Goal: Navigation & Orientation: Find specific page/section

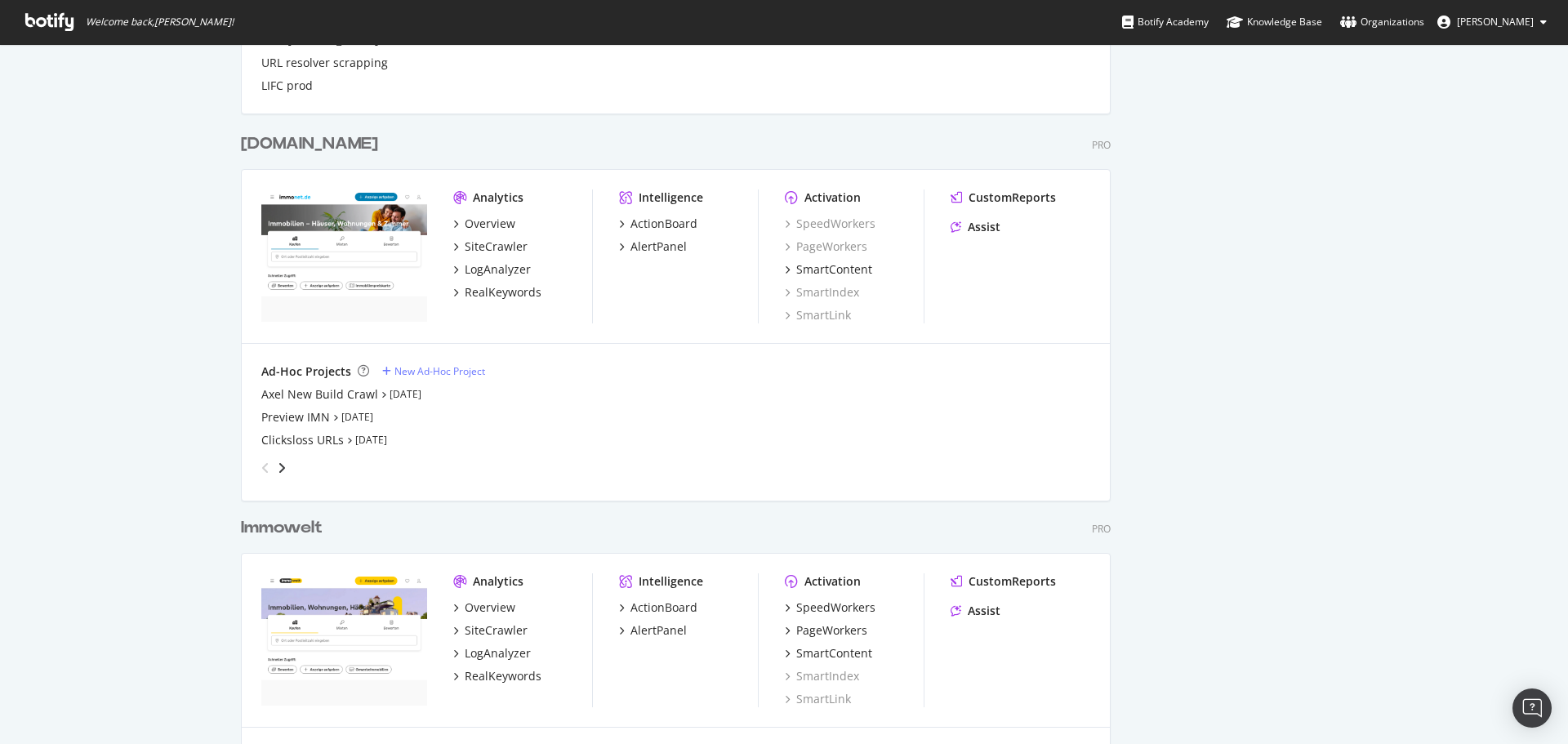
scroll to position [2301, 0]
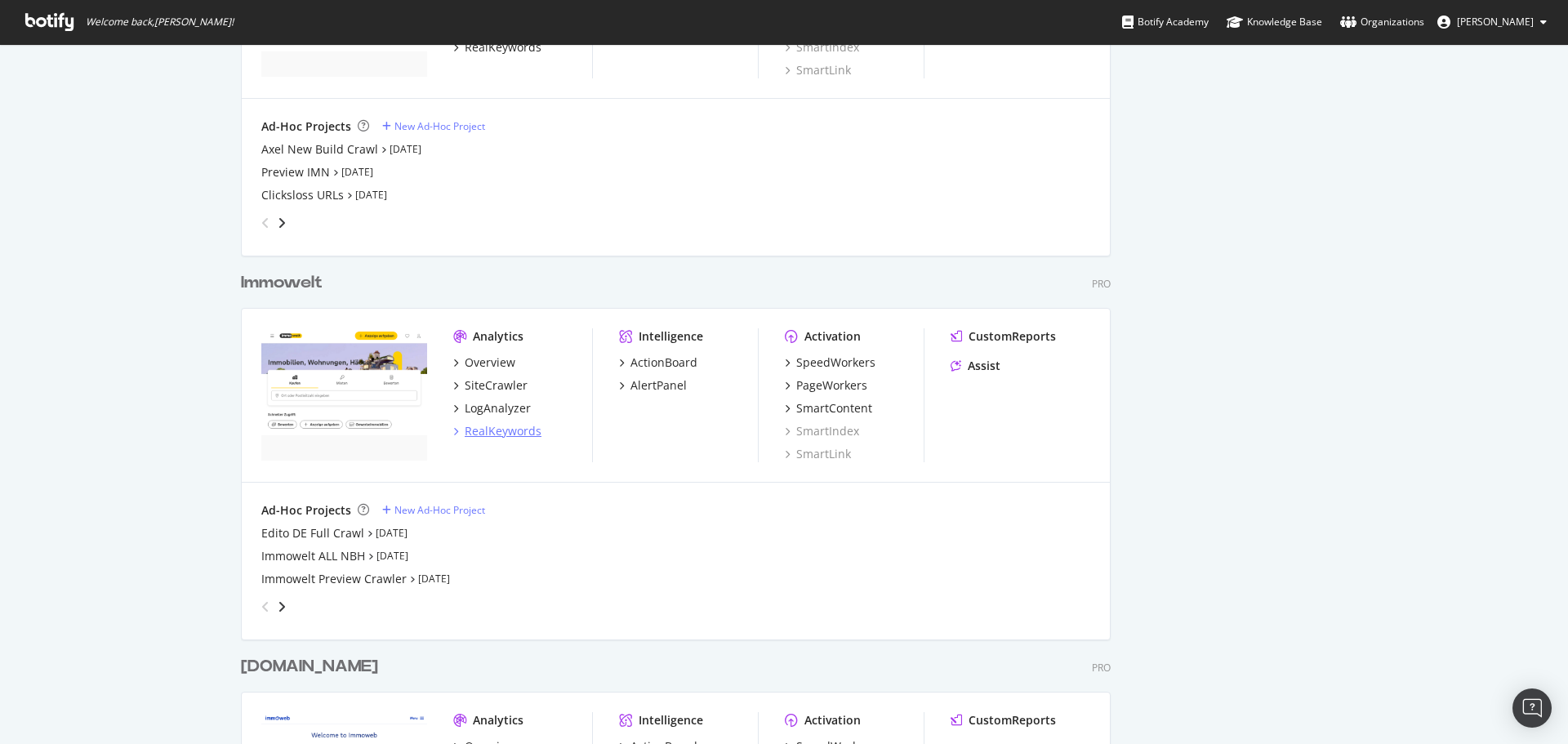
click at [512, 425] on div "RealKeywords" at bounding box center [502, 431] width 76 height 16
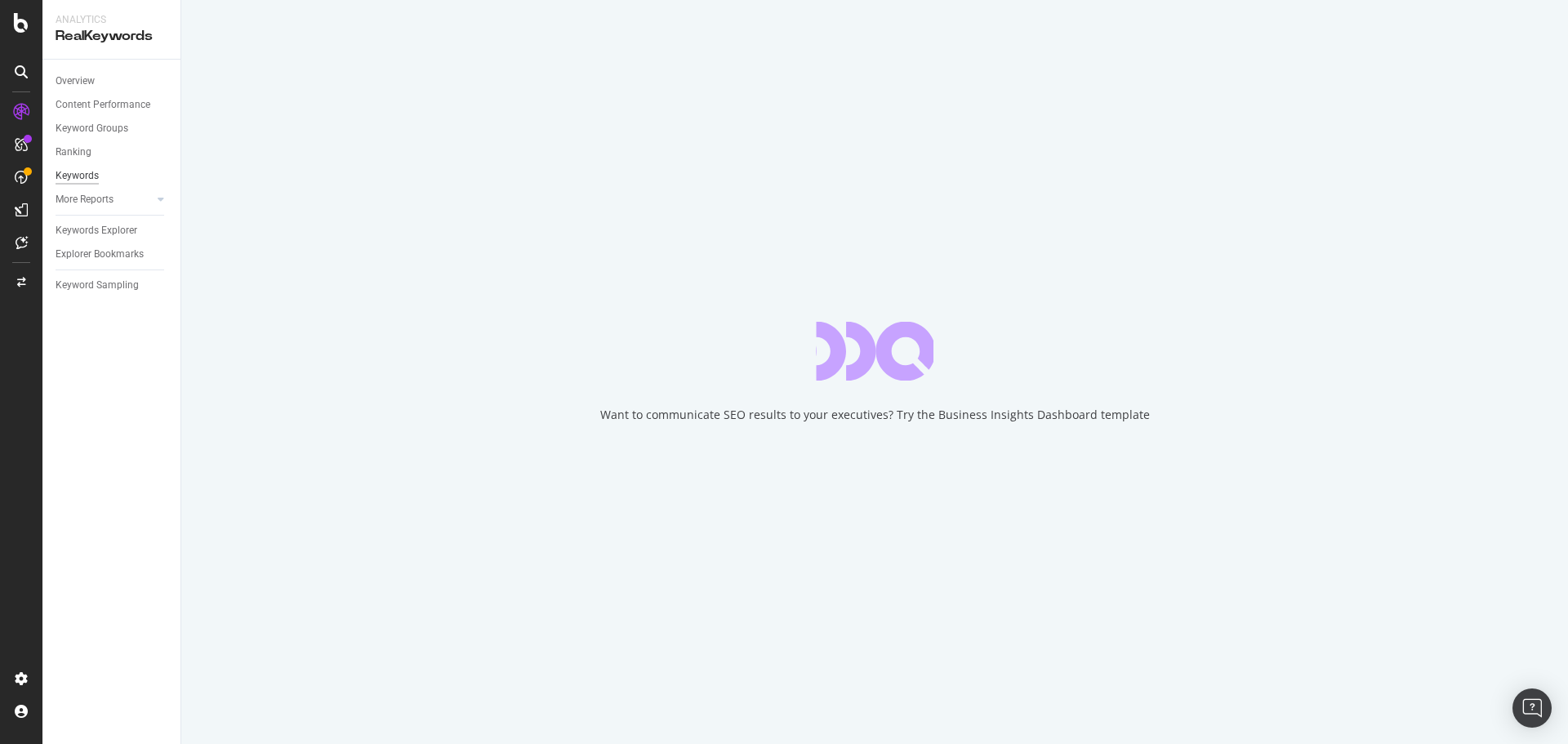
click at [72, 182] on div "Keywords" at bounding box center [77, 176] width 44 height 17
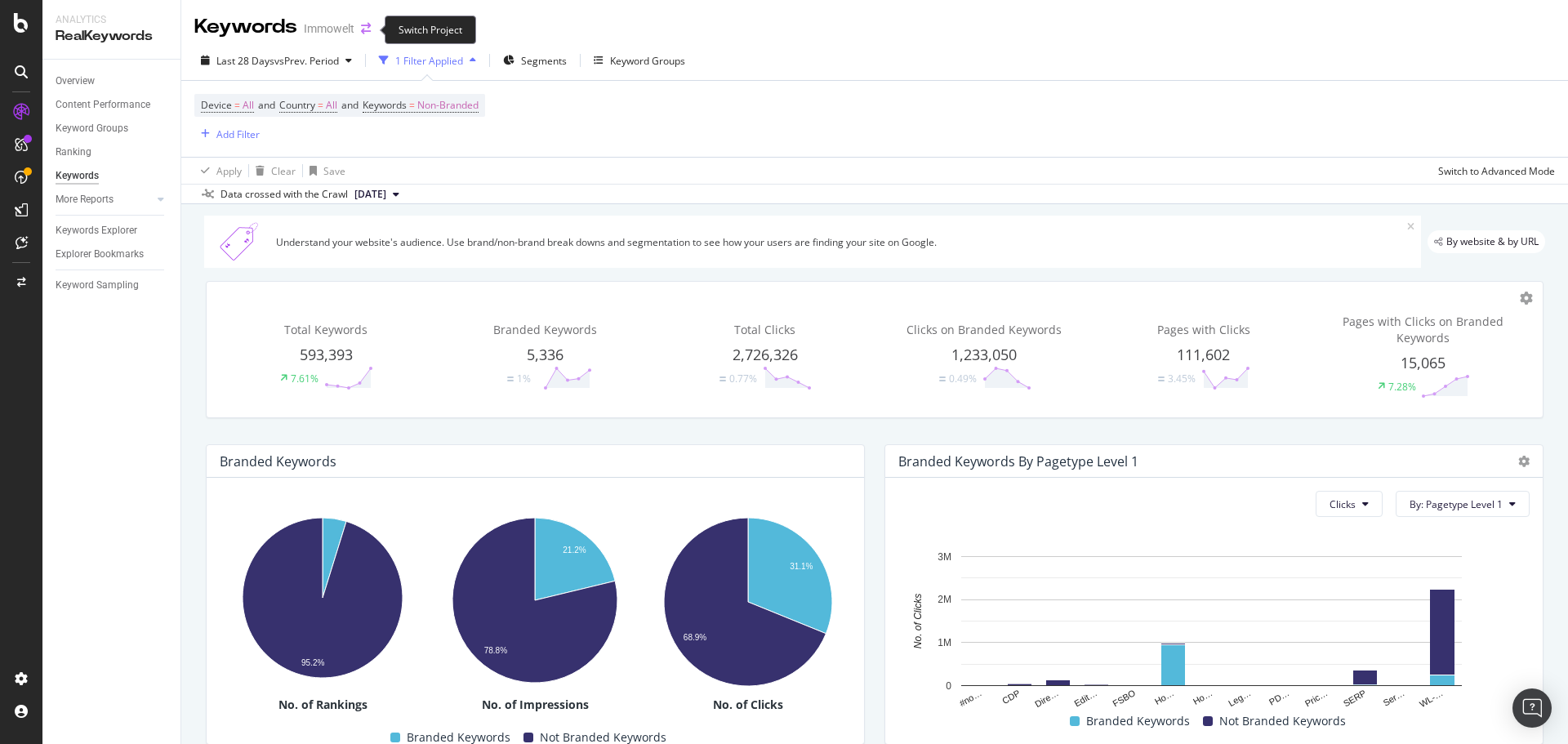
click at [367, 28] on icon "arrow-right-arrow-left" at bounding box center [366, 29] width 10 height 12
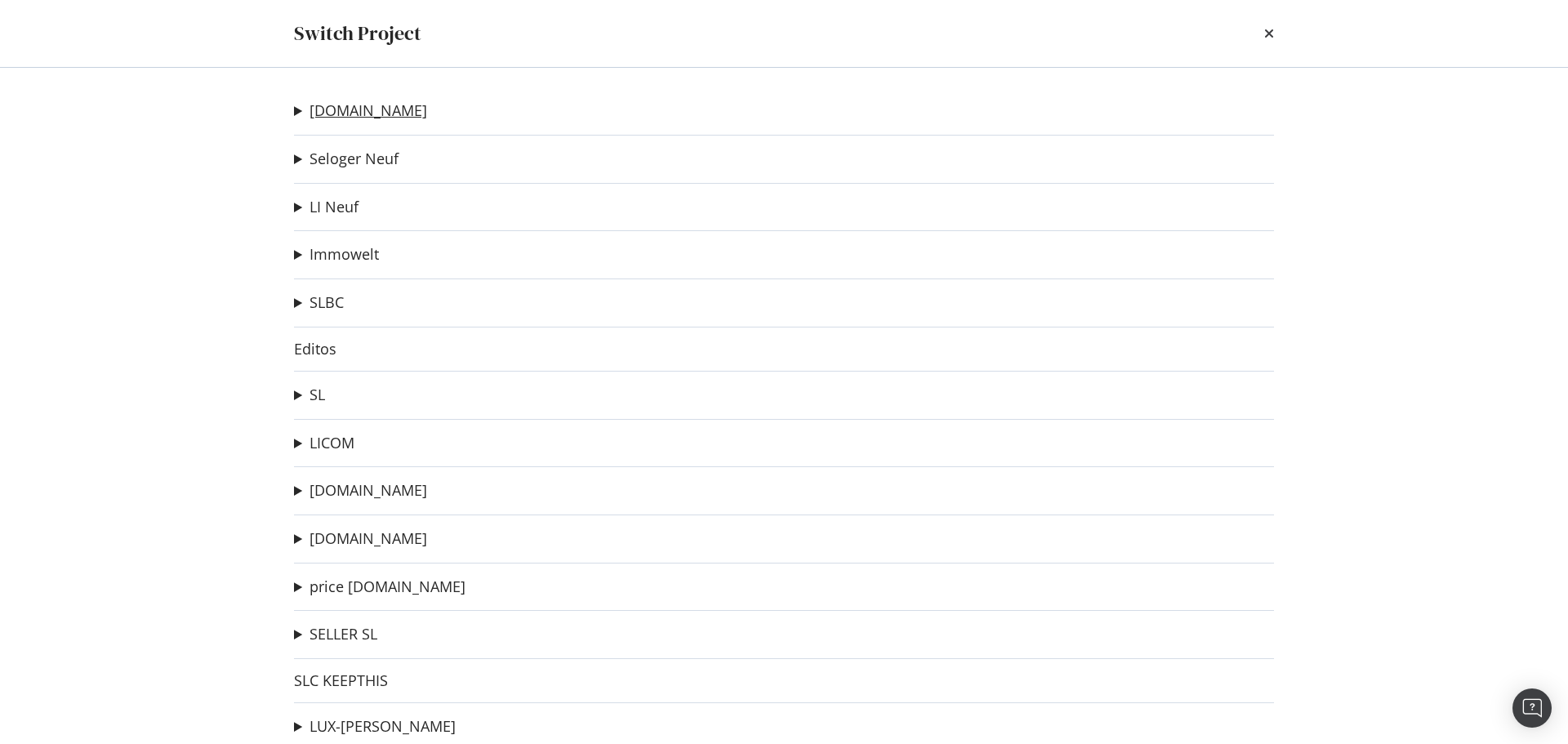
click at [366, 112] on link "[DOMAIN_NAME]" at bounding box center [368, 110] width 117 height 17
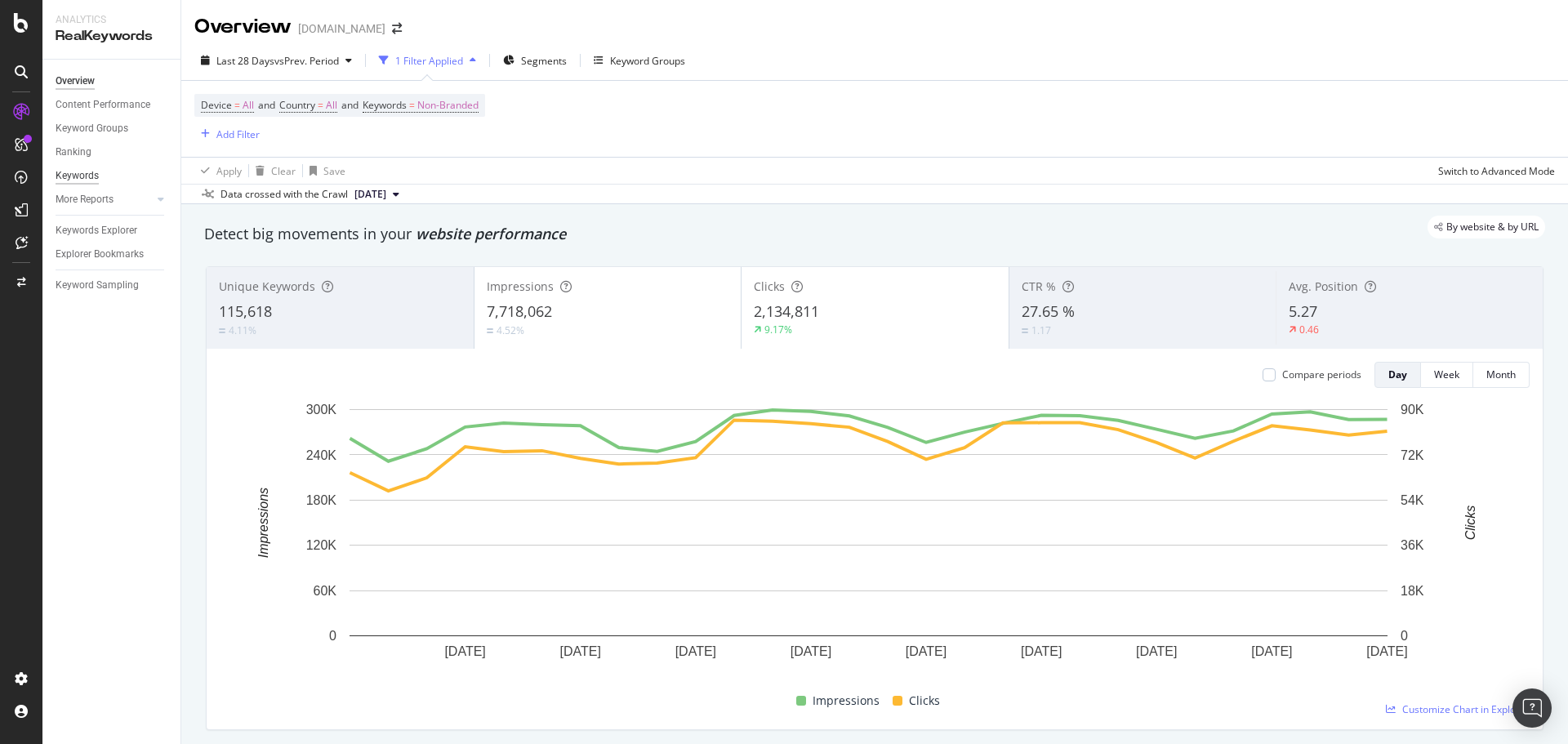
click at [75, 177] on div "Keywords" at bounding box center [77, 176] width 44 height 17
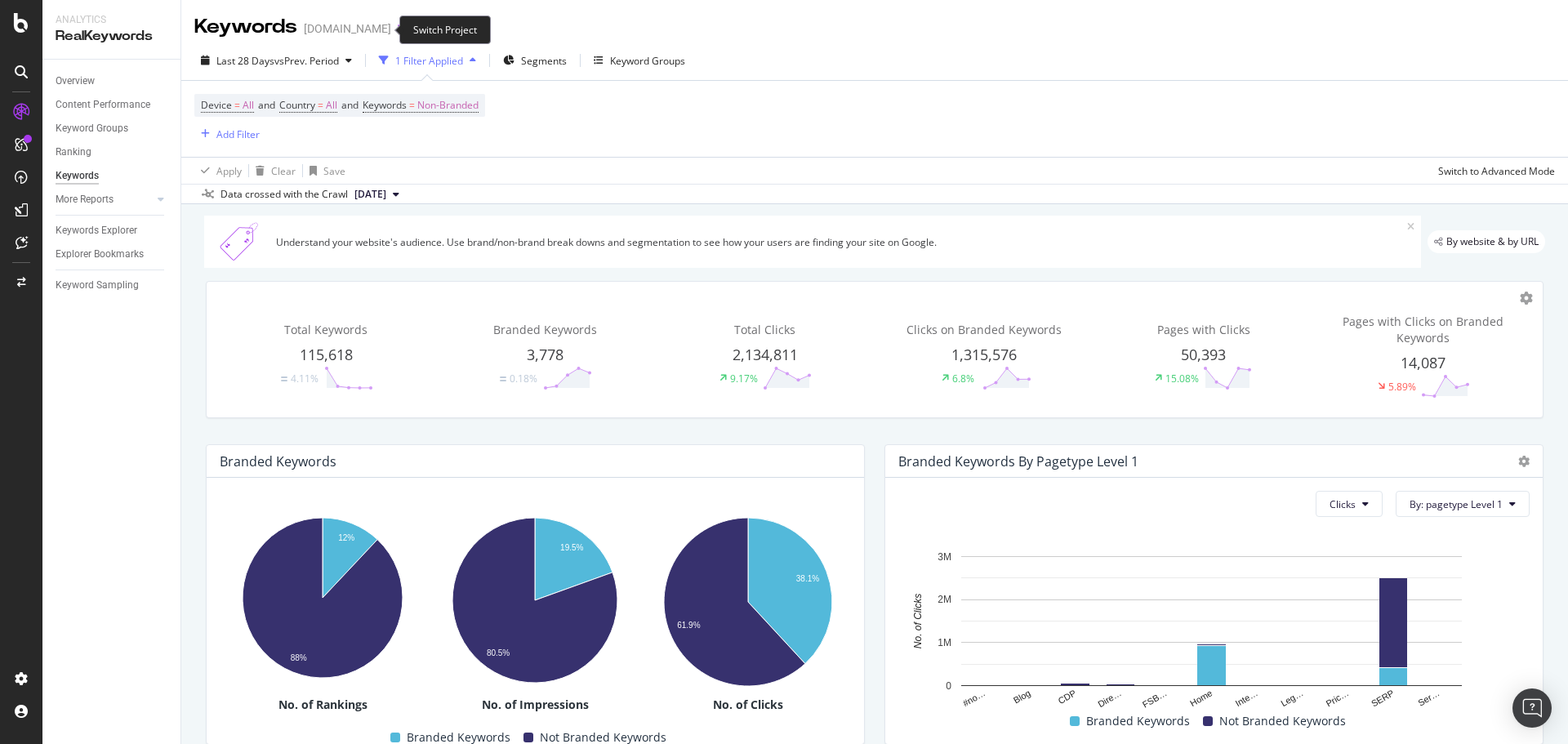
click at [398, 32] on icon "arrow-right-arrow-left" at bounding box center [403, 29] width 10 height 12
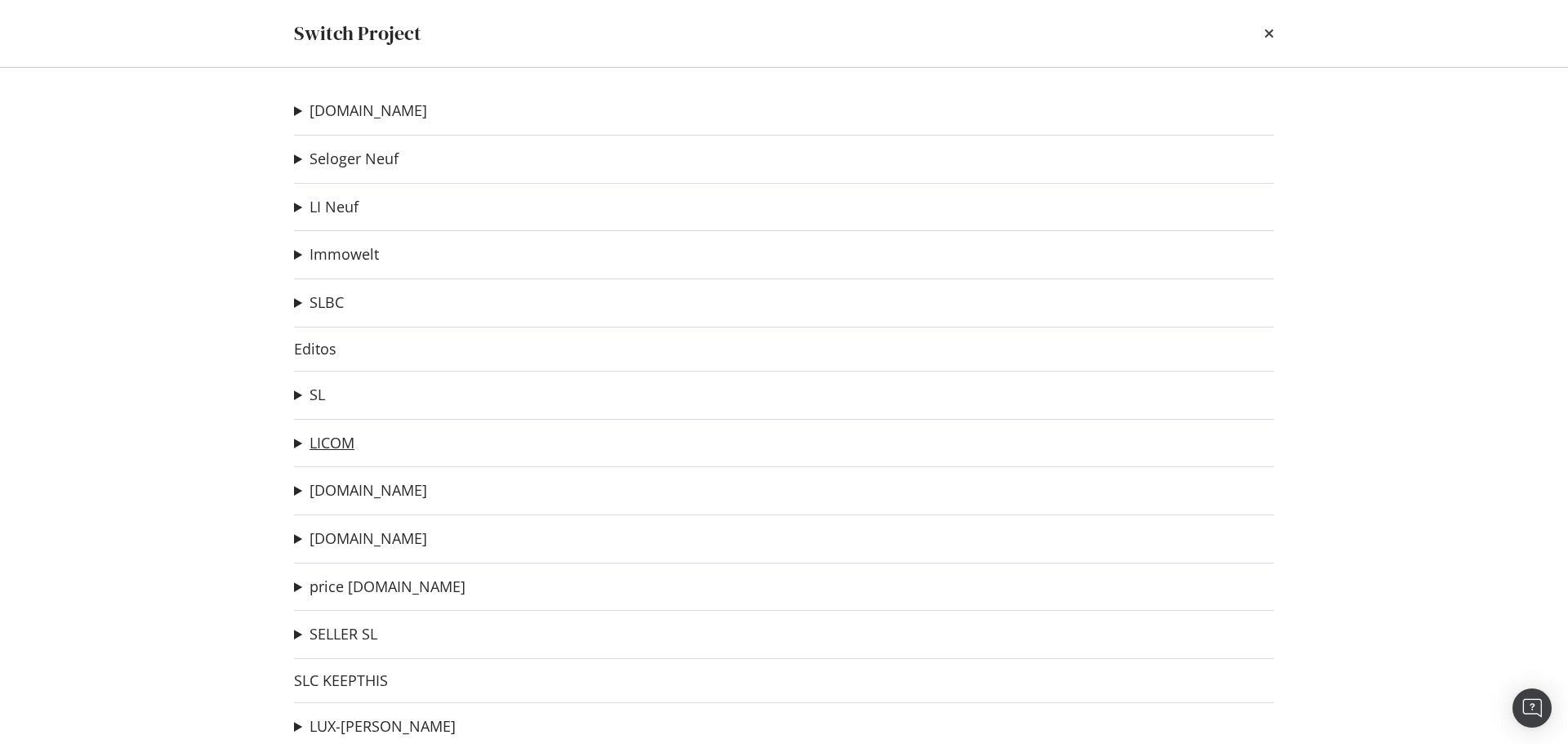
click at [323, 444] on link "LICOM" at bounding box center [332, 443] width 45 height 17
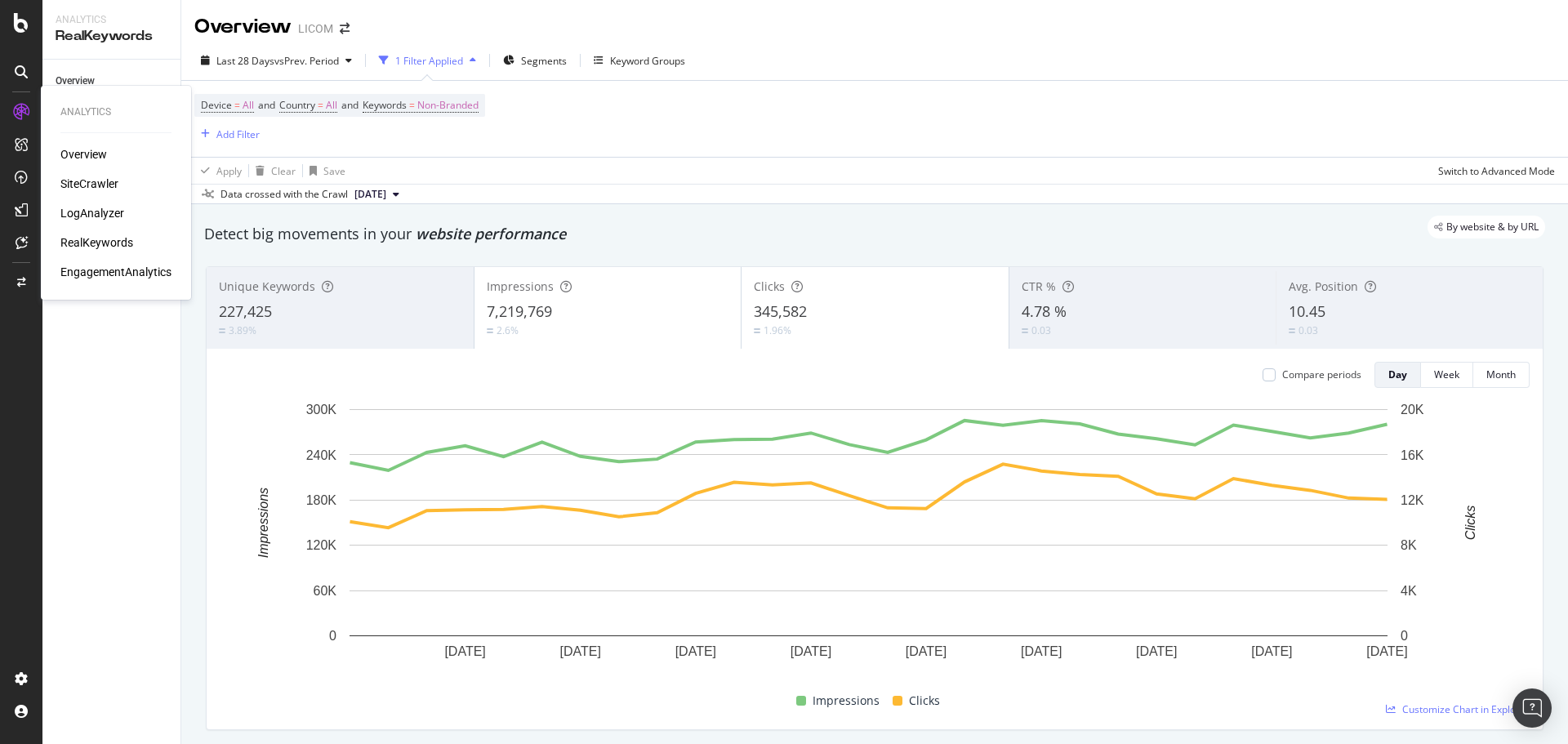
click at [89, 184] on div "SiteCrawler" at bounding box center [89, 184] width 58 height 16
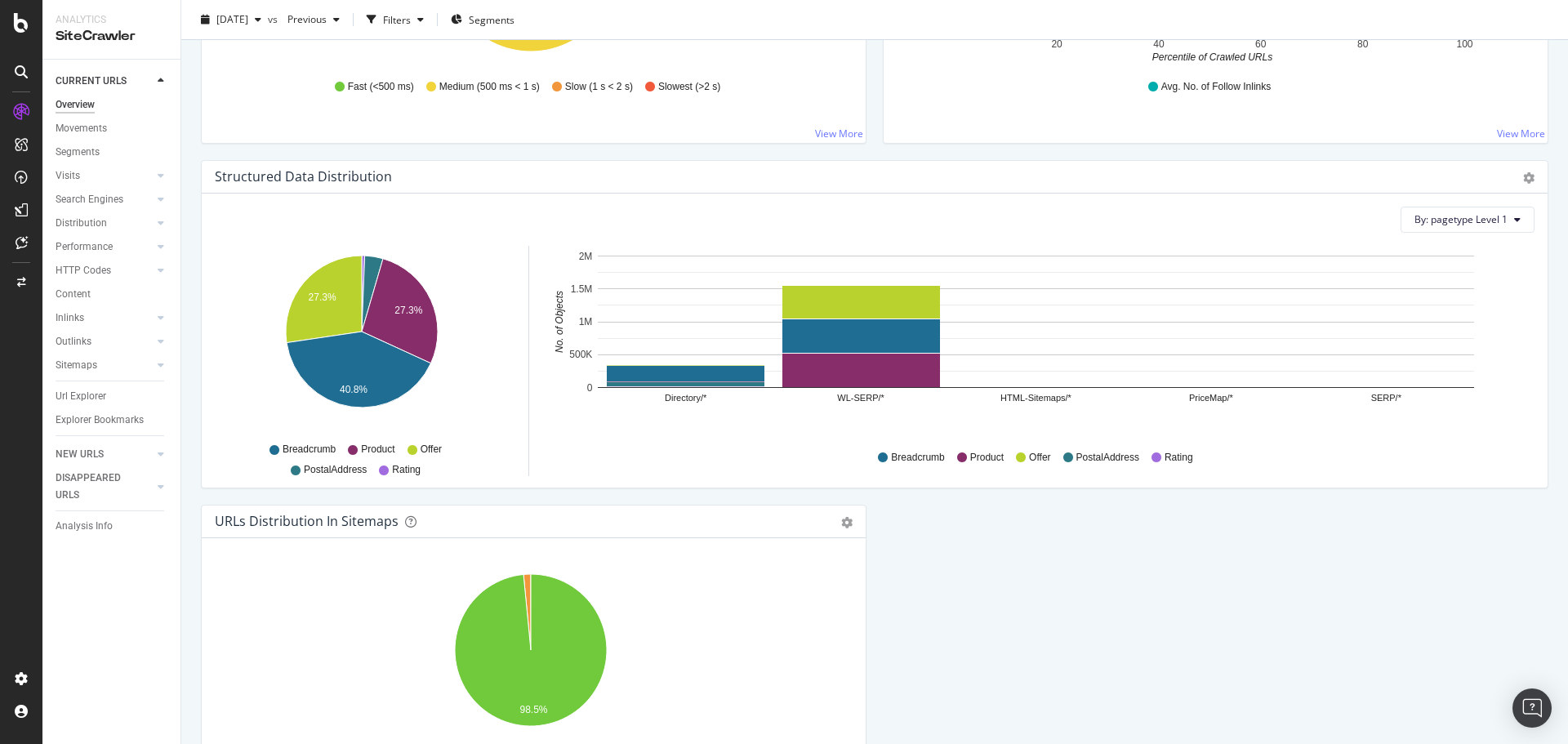
scroll to position [1626, 0]
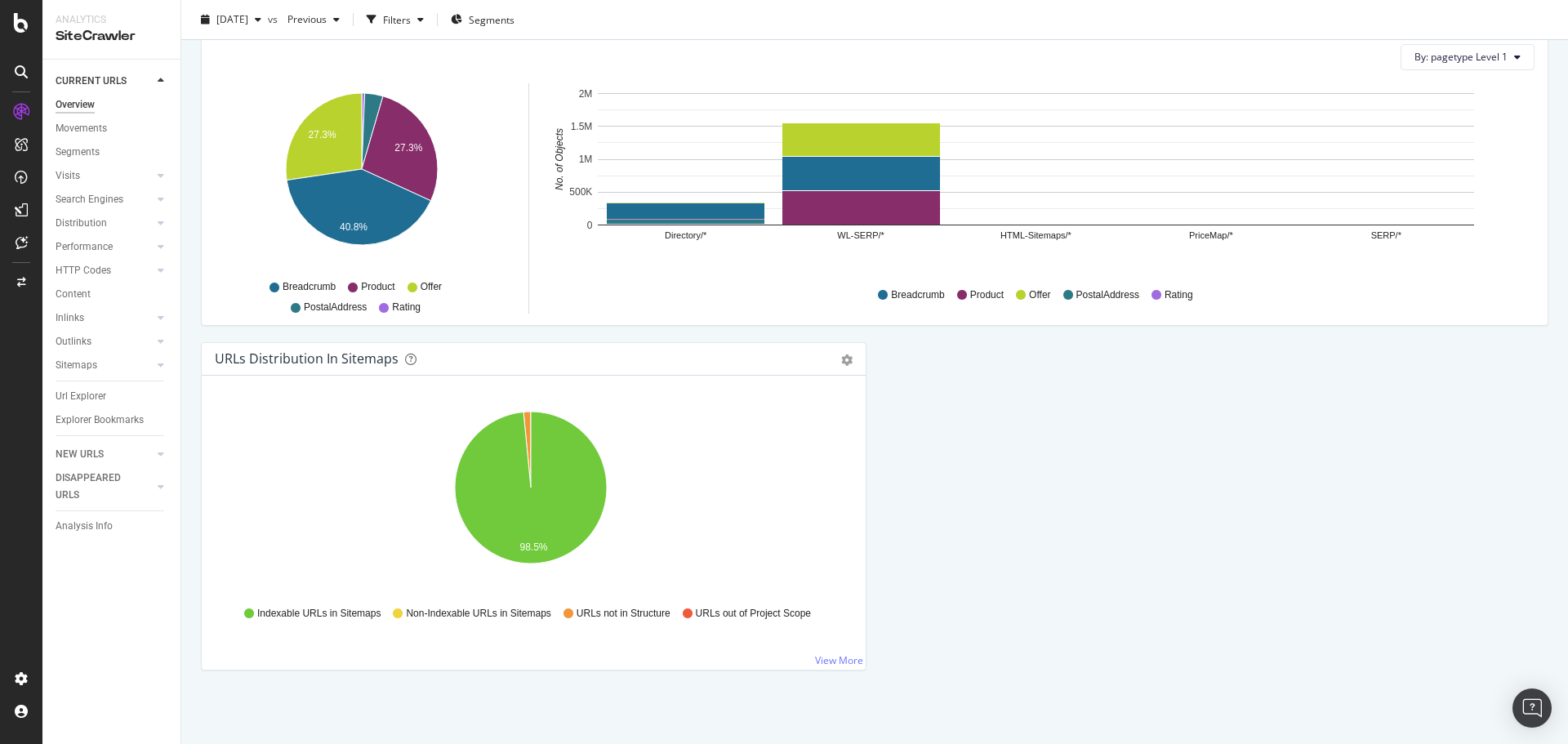
drag, startPoint x: 75, startPoint y: 366, endPoint x: 505, endPoint y: 261, distance: 442.6
click at [75, 366] on div "Sitemaps" at bounding box center [76, 365] width 42 height 17
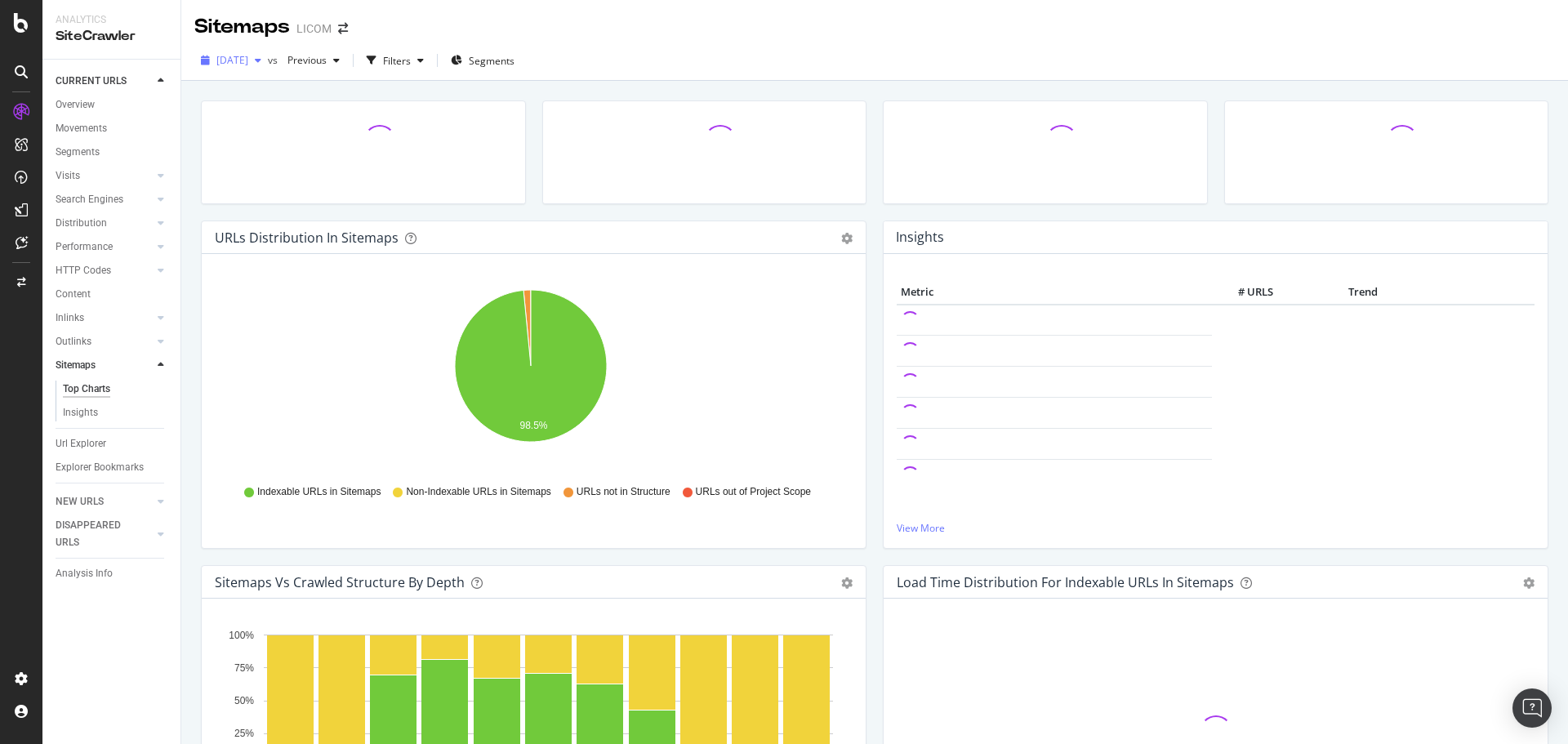
click at [248, 61] on span "[DATE]" at bounding box center [232, 60] width 32 height 14
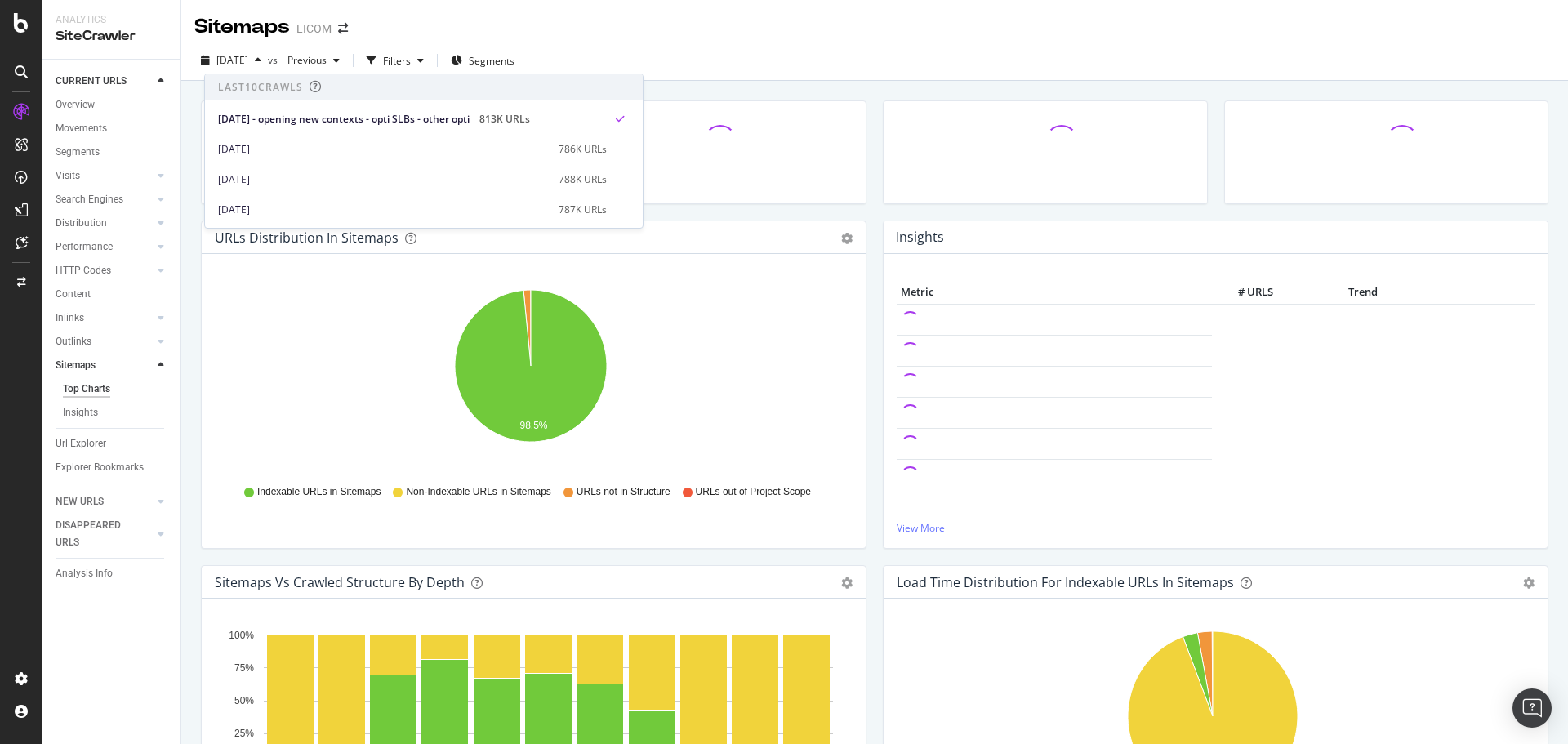
click at [753, 87] on div "URLs Distribution in Sitemaps Pie Table Export as CSV Add to Custom Report Hold…" at bounding box center [875, 452] width 1387 height 744
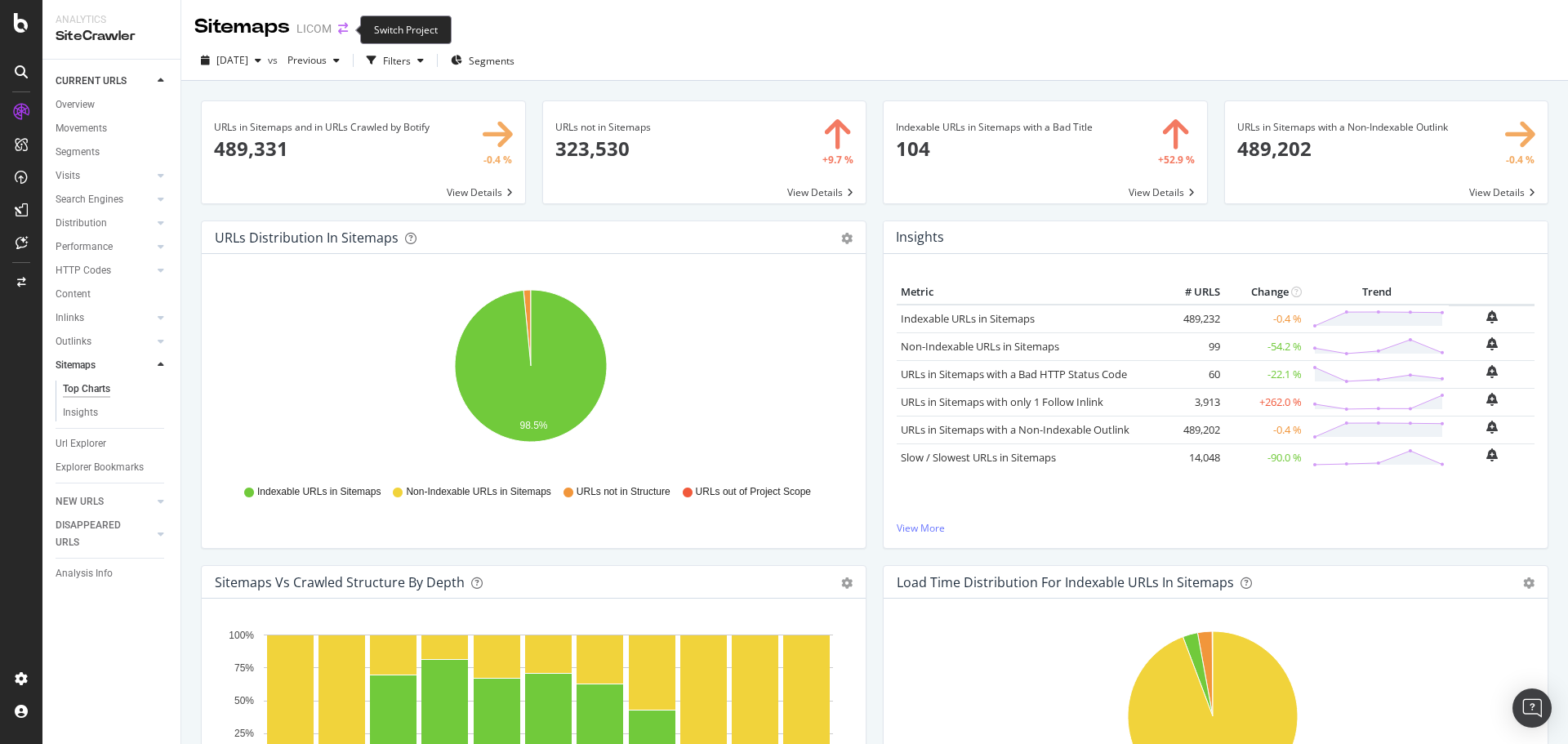
click at [345, 32] on icon "arrow-right-arrow-left" at bounding box center [344, 29] width 10 height 12
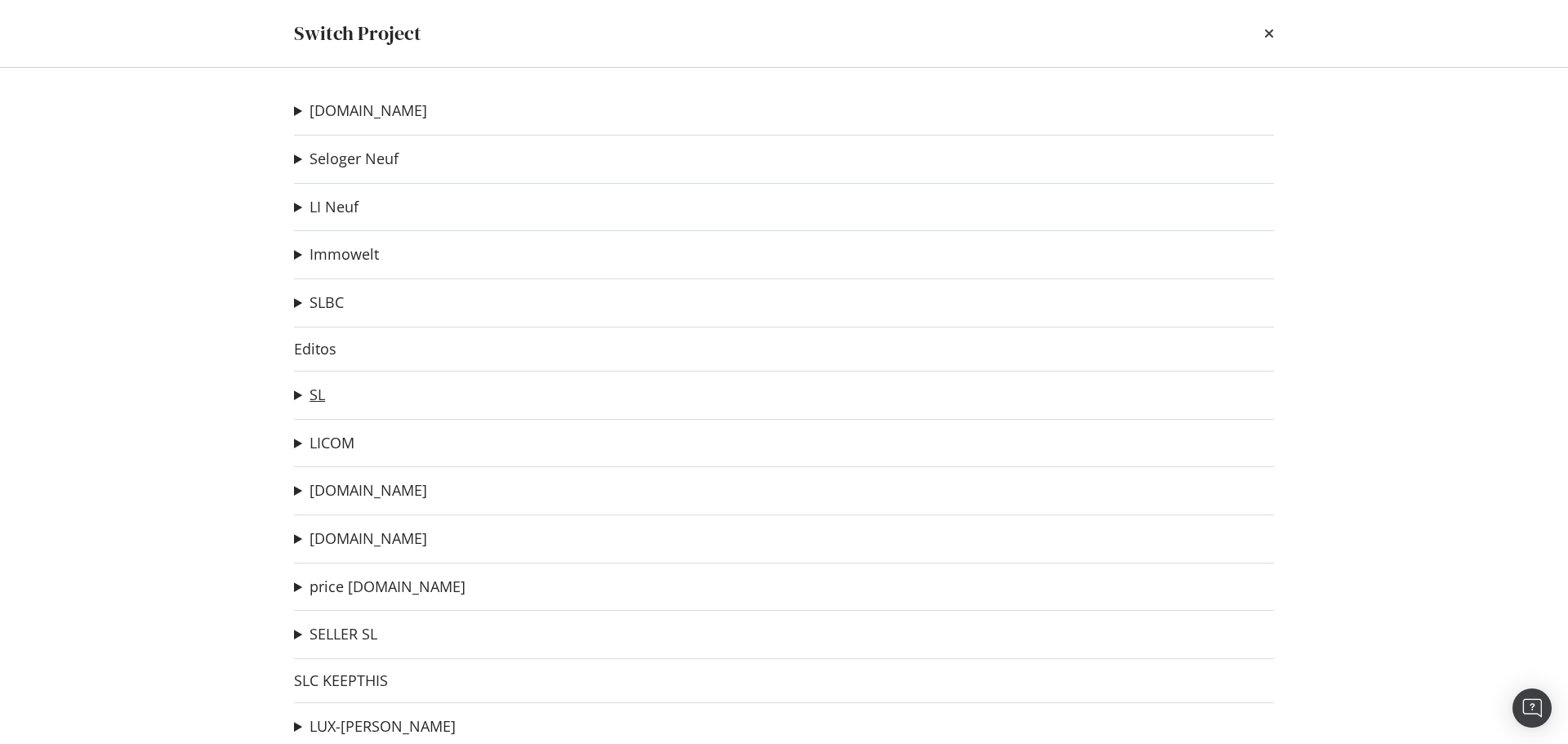
click at [312, 400] on link "SL" at bounding box center [318, 394] width 16 height 17
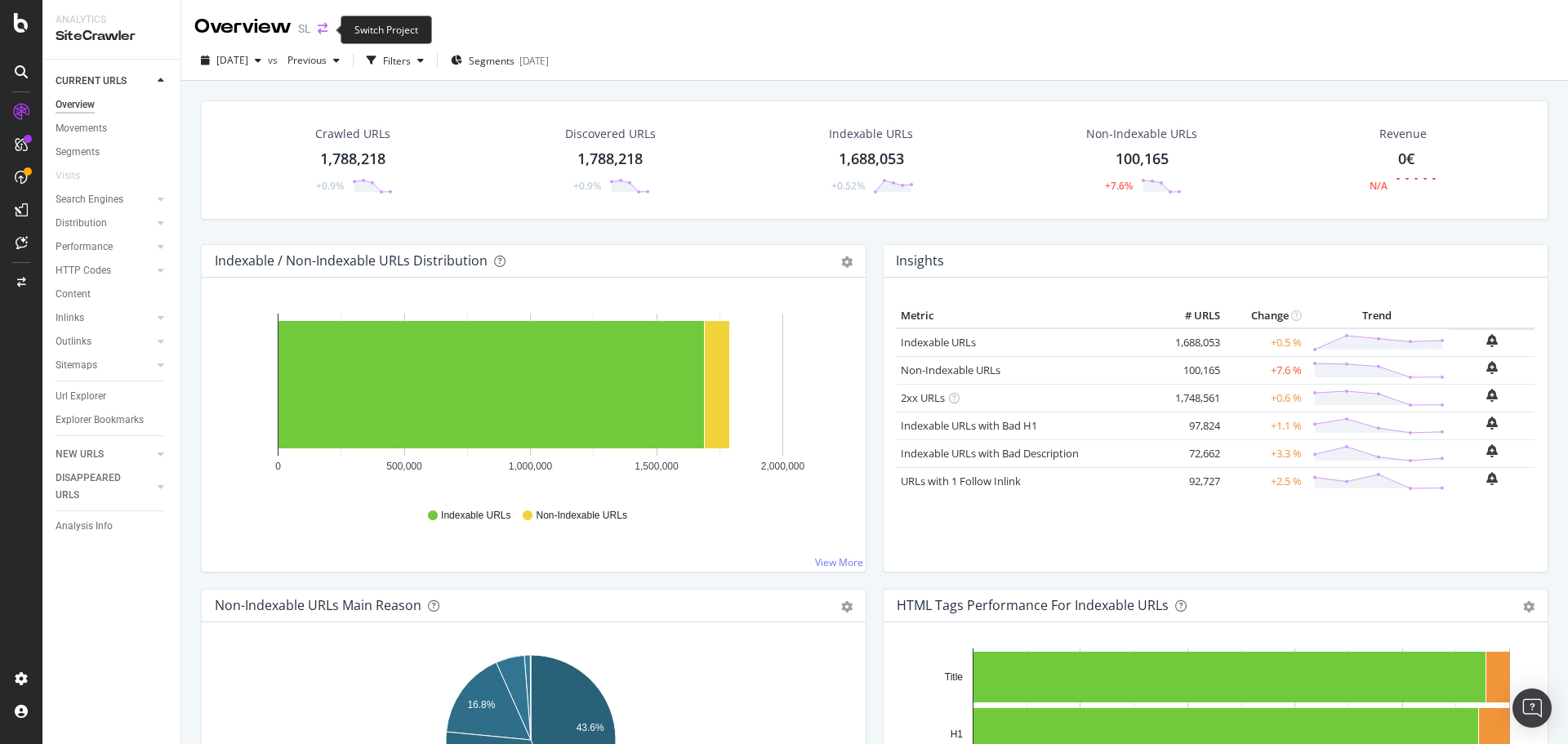
click at [325, 33] on icon "arrow-right-arrow-left" at bounding box center [323, 29] width 10 height 12
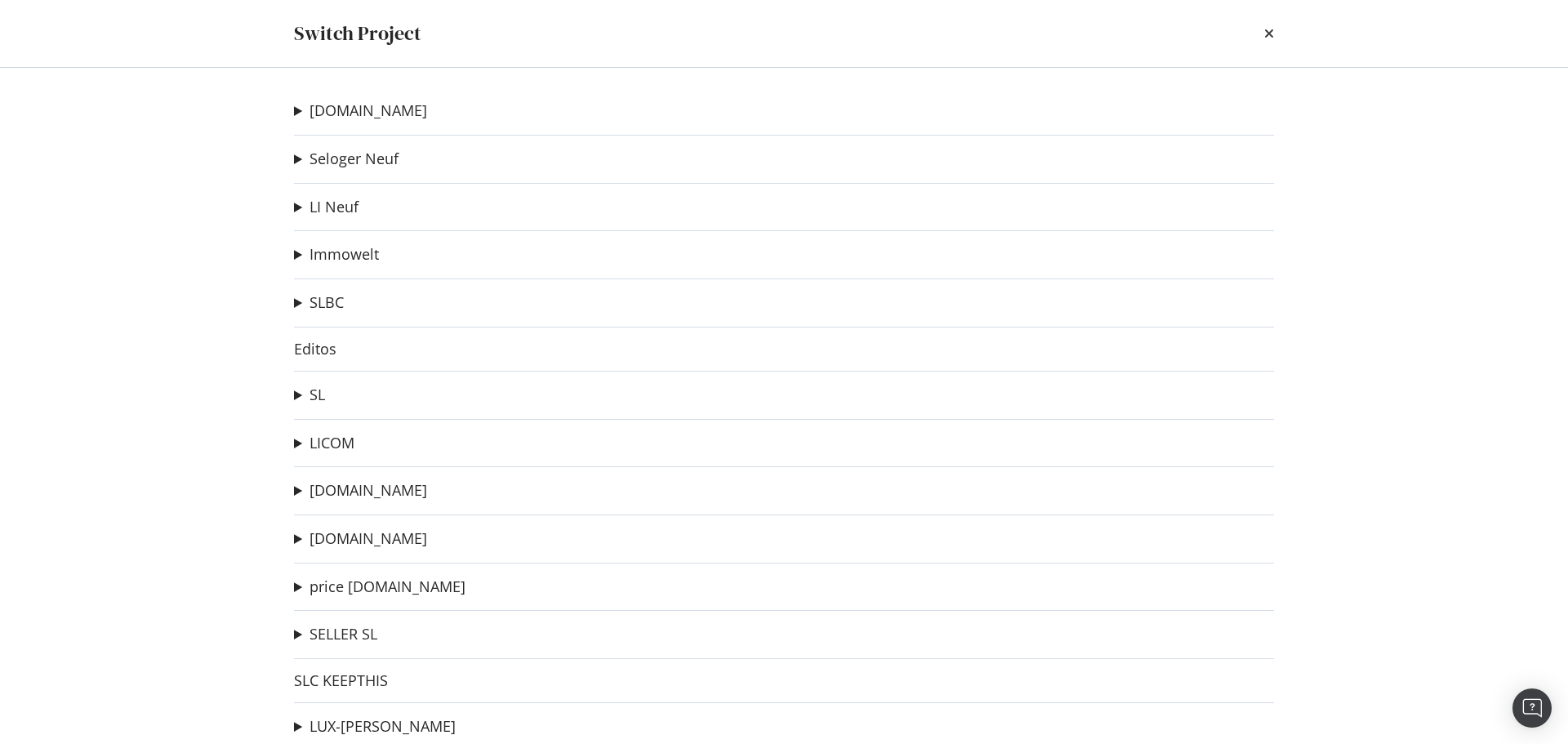
click at [300, 403] on summary "SL" at bounding box center [309, 394] width 31 height 21
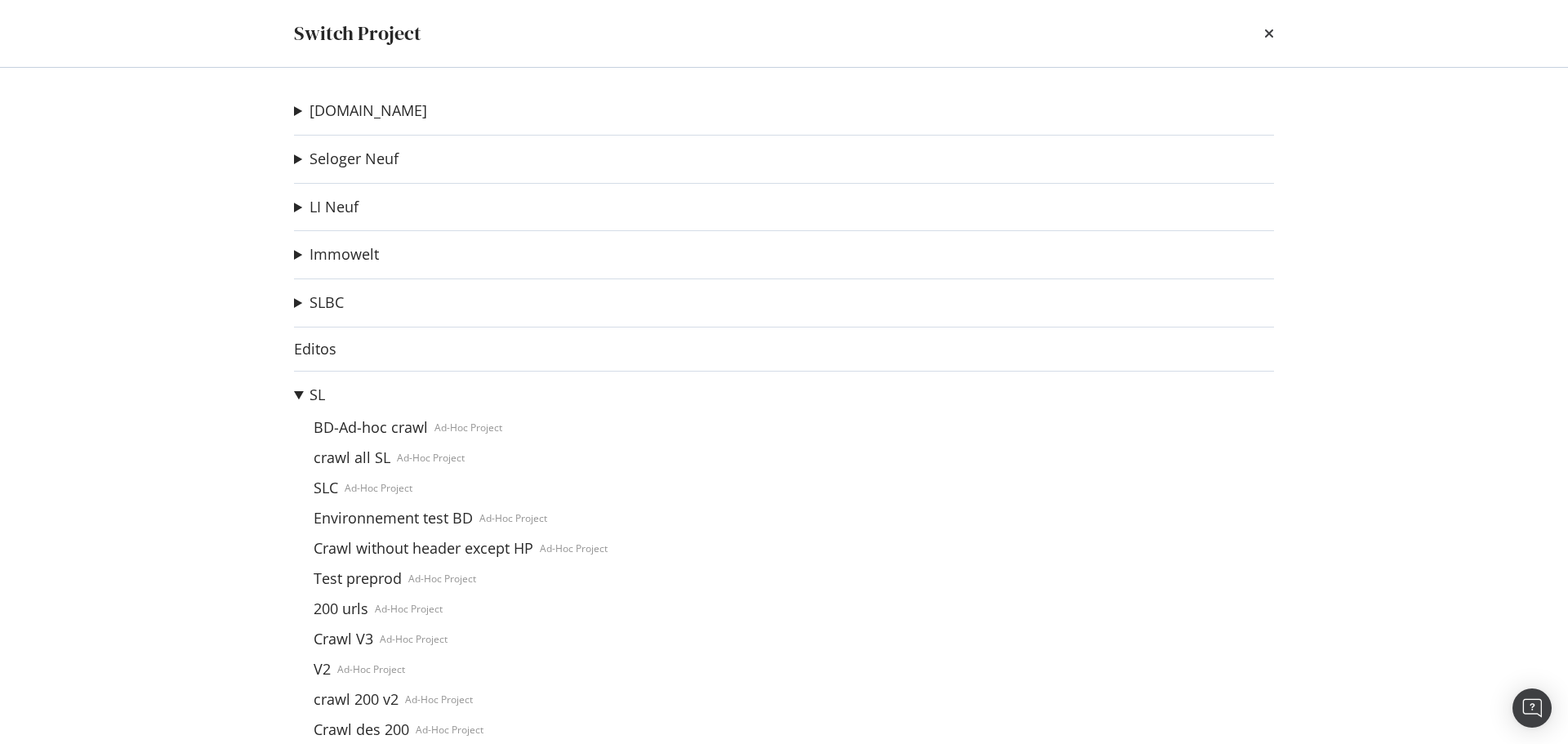
click at [297, 398] on summary "SL" at bounding box center [480, 394] width 371 height 21
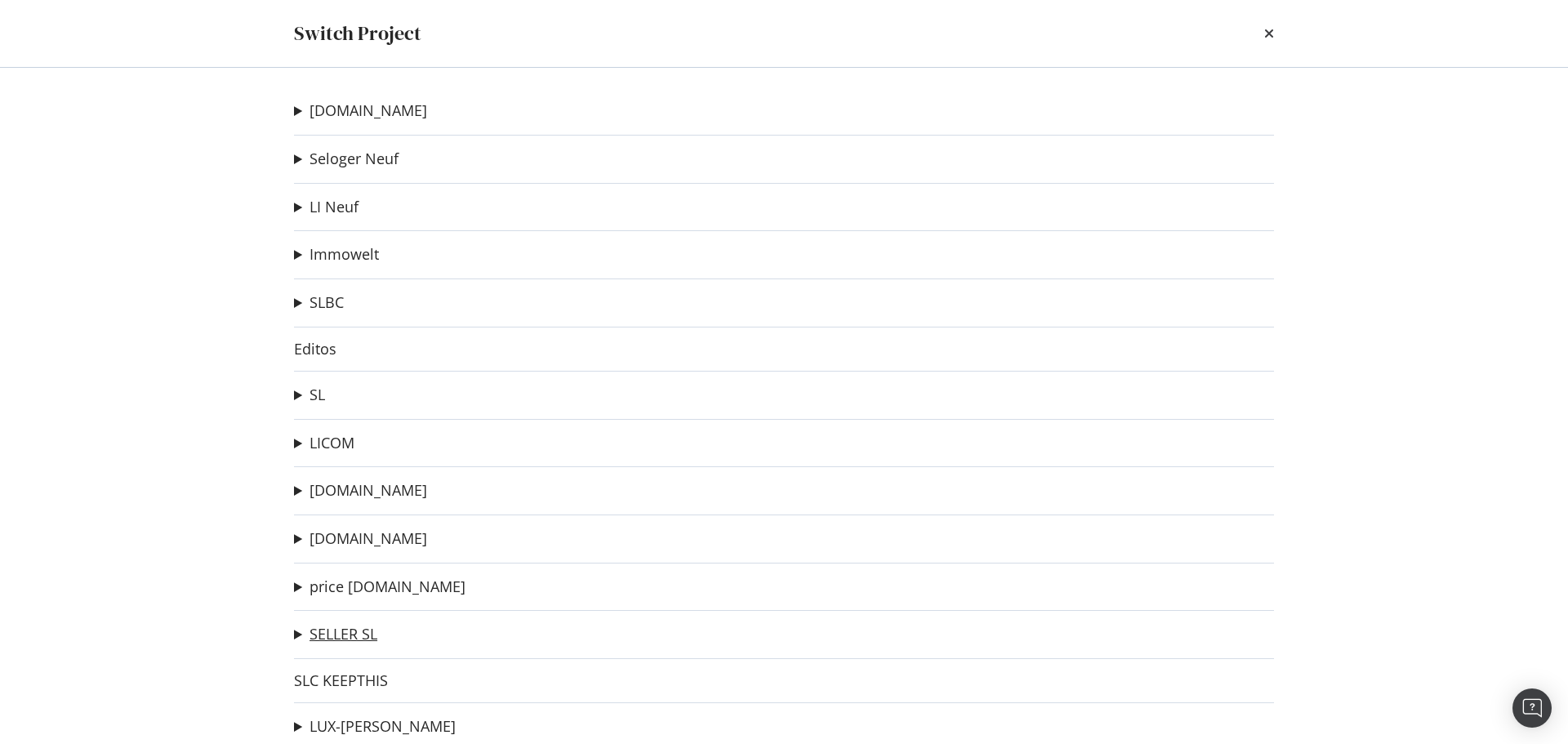
click at [343, 633] on link "SELLER SL" at bounding box center [344, 634] width 68 height 17
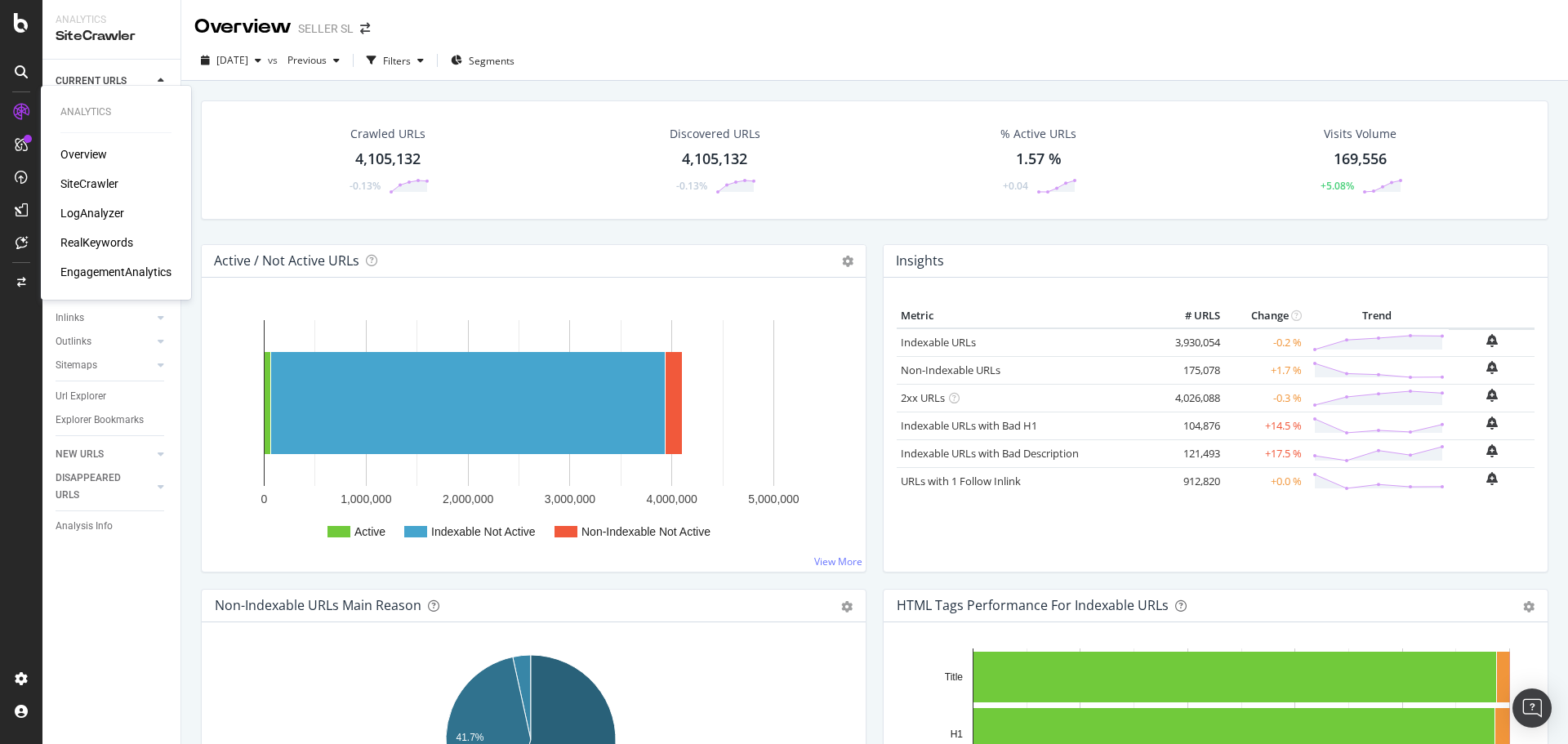
click at [94, 216] on div "LogAnalyzer" at bounding box center [92, 213] width 64 height 16
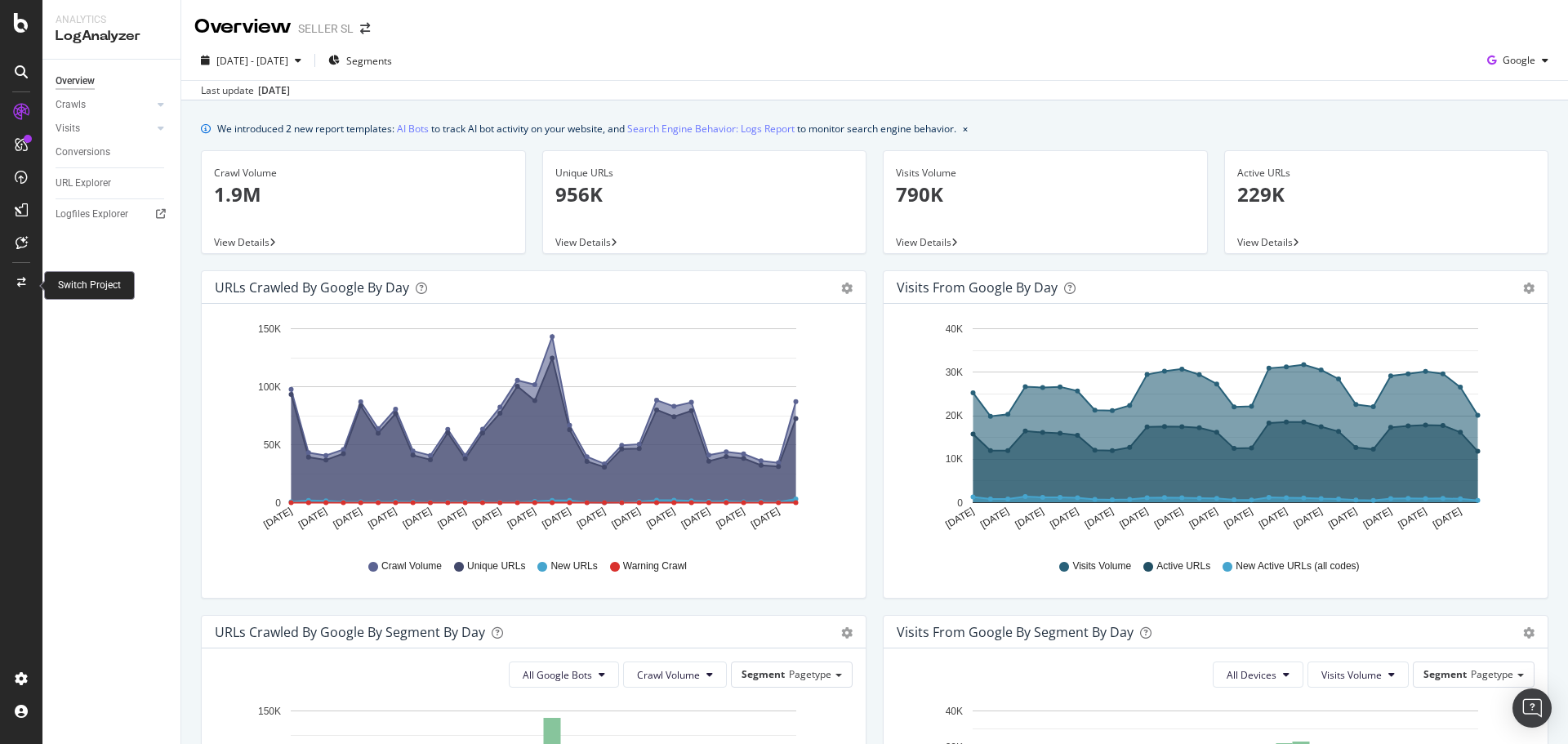
click at [17, 278] on icon at bounding box center [21, 283] width 9 height 10
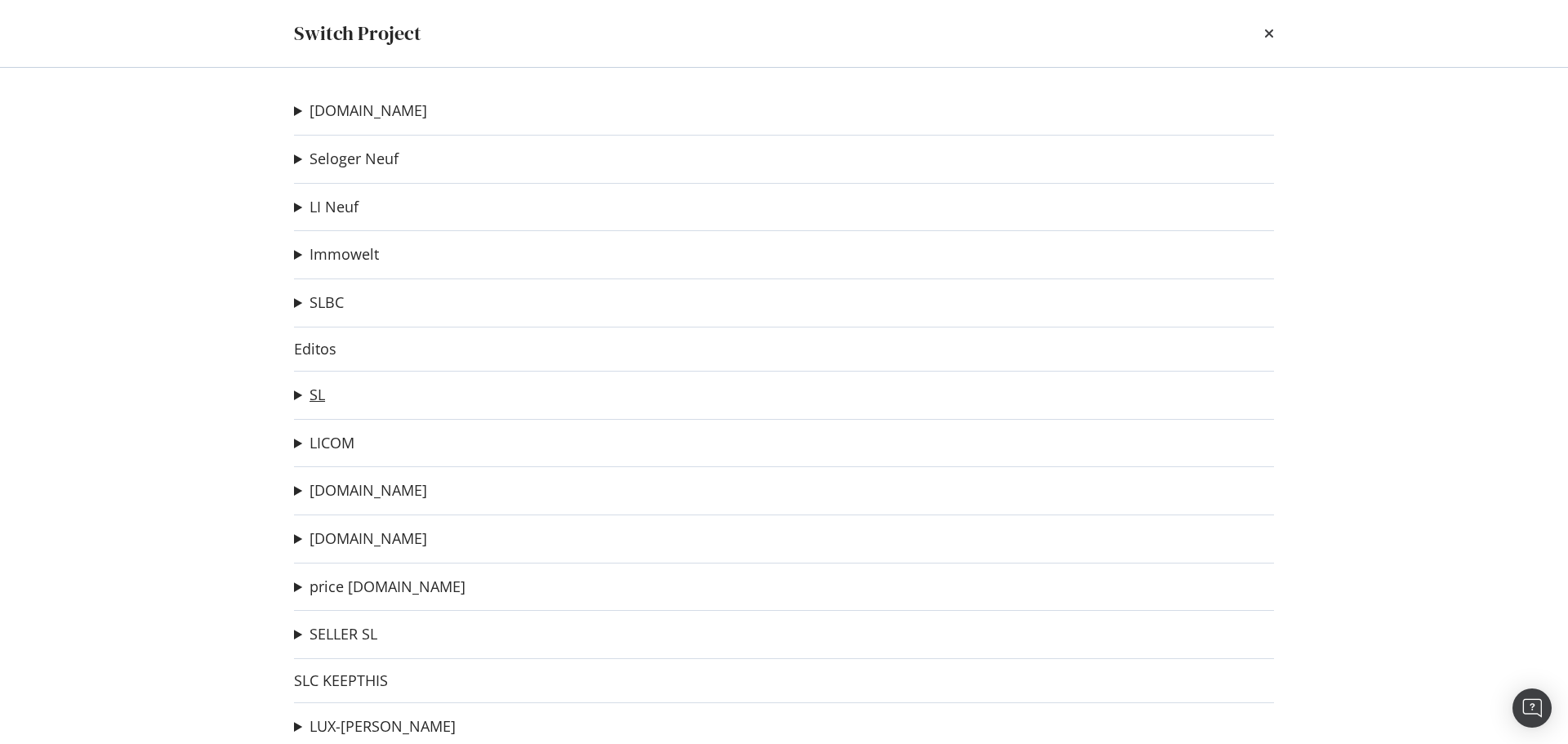
click at [316, 390] on link "SL" at bounding box center [318, 394] width 16 height 17
